Goal: Obtain resource: Obtain resource

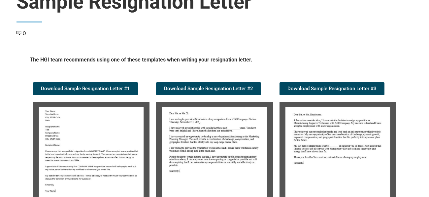
scroll to position [66, 0]
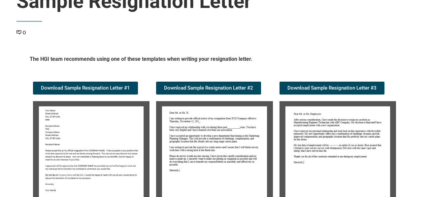
click at [232, 158] on img at bounding box center [214, 156] width 117 height 110
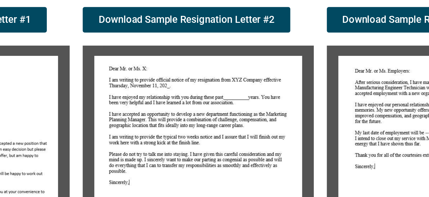
click at [322, 144] on img at bounding box center [338, 156] width 117 height 110
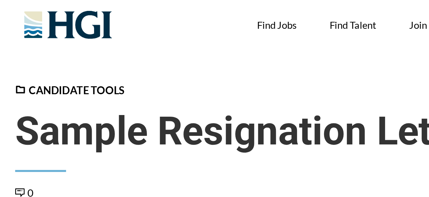
scroll to position [0, 0]
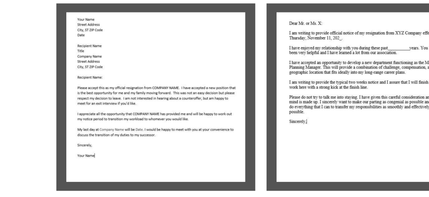
scroll to position [163, 0]
